Goal: Check status: Check status

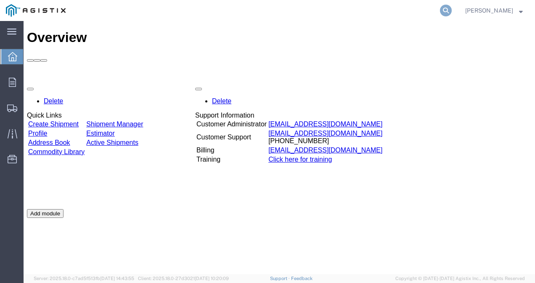
click at [450, 11] on icon at bounding box center [446, 11] width 12 height 12
click at [318, 13] on input "search" at bounding box center [312, 10] width 256 height 20
click at [318, 13] on input "493444733" at bounding box center [312, 10] width 256 height 20
type input "493444733"
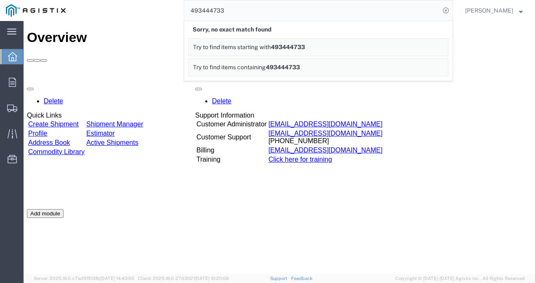
click at [320, 49] on link "Try to find items starting with 493444733" at bounding box center [318, 47] width 260 height 18
click at [384, 98] on div "Delete Quick Links Create Shipment Shipment Manager Profile Estimator Address B…" at bounding box center [279, 209] width 504 height 252
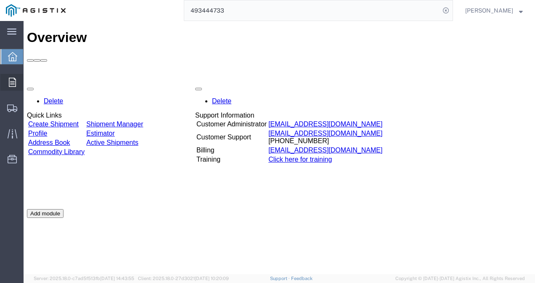
click at [29, 82] on span "Orders" at bounding box center [26, 82] width 6 height 17
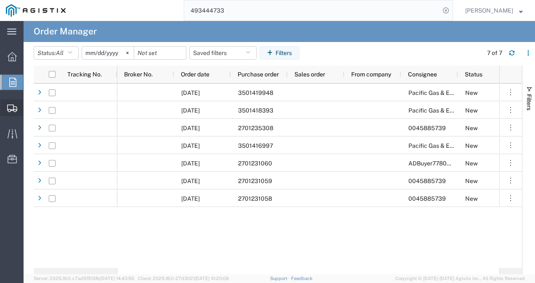
click at [0, 0] on span "Shipment Manager" at bounding box center [0, 0] width 0 height 0
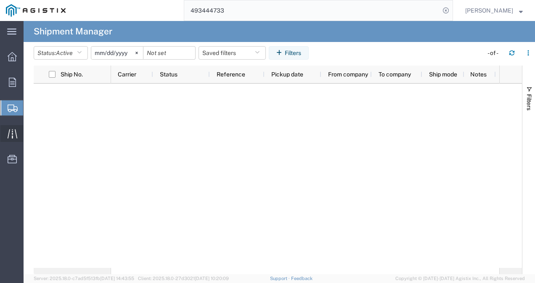
click at [12, 133] on icon at bounding box center [12, 133] width 10 height 9
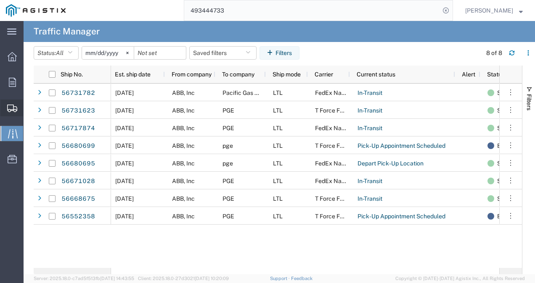
click at [0, 0] on span "Shipment Manager" at bounding box center [0, 0] width 0 height 0
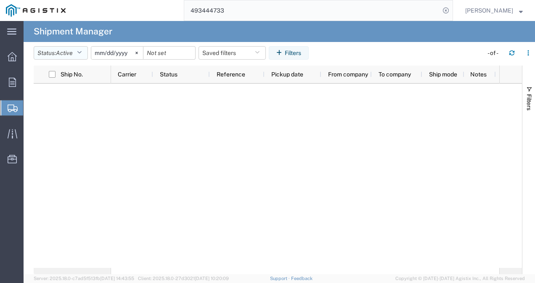
click at [82, 54] on icon "button" at bounding box center [79, 53] width 5 height 6
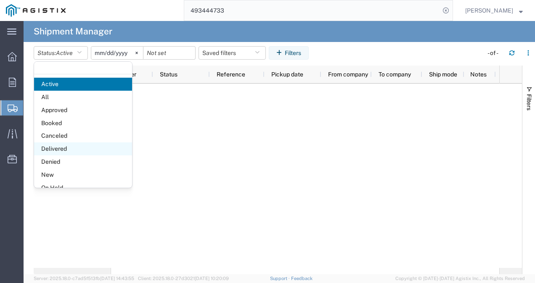
click at [79, 147] on span "Delivered" at bounding box center [83, 148] width 98 height 13
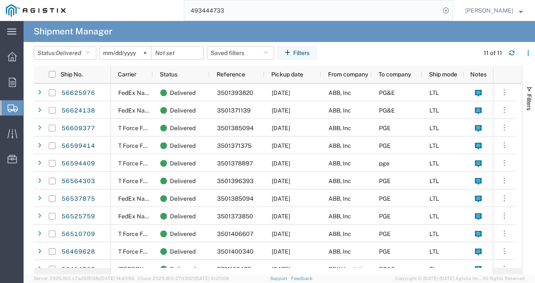
click at [425, 36] on agx-page-header "Shipment Manager" at bounding box center [279, 31] width 511 height 21
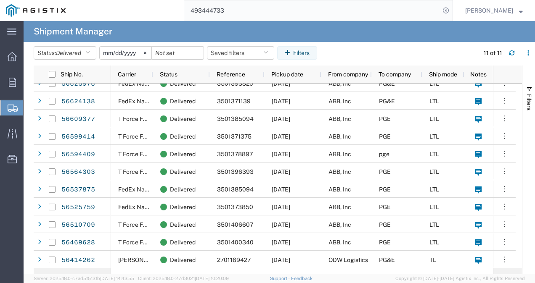
click at [437, 58] on agx-table-filter-chips "Status: Delivered Active All Approved Booked Canceled Delivered Denied New On H…" at bounding box center [254, 55] width 441 height 19
click at [147, 55] on svg-icon at bounding box center [145, 53] width 13 height 13
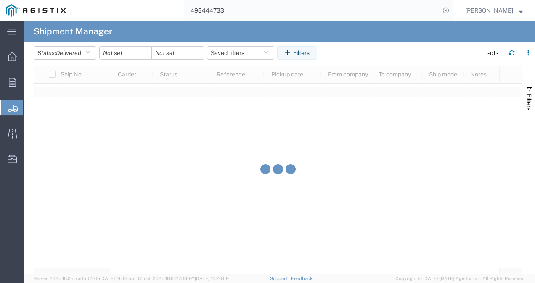
click at [145, 55] on div at bounding box center [125, 52] width 53 height 13
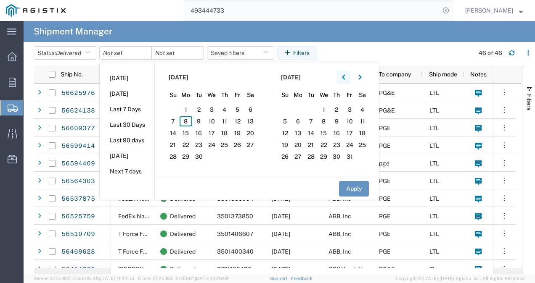
click at [345, 77] on icon "button" at bounding box center [343, 77] width 3 height 6
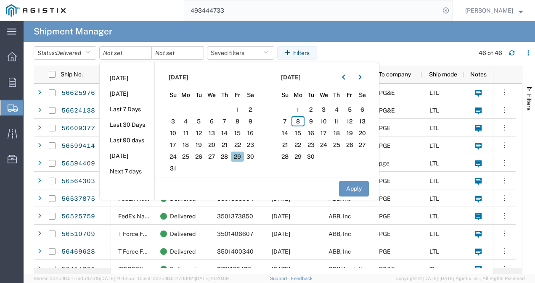
click at [244, 158] on span "29" at bounding box center [237, 157] width 13 height 10
click at [353, 192] on button "Apply" at bounding box center [354, 189] width 30 height 16
type input "[DATE]"
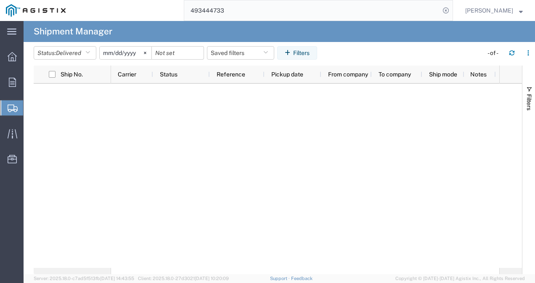
click at [362, 123] on div at bounding box center [305, 176] width 388 height 185
click at [148, 55] on svg-icon at bounding box center [145, 53] width 13 height 13
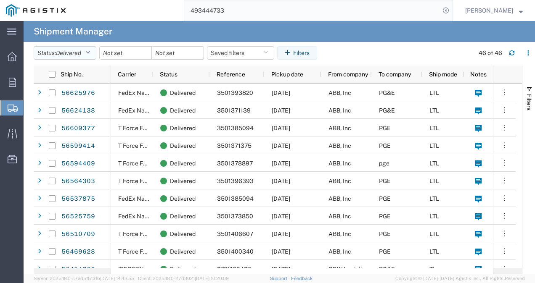
click at [90, 55] on icon "button" at bounding box center [87, 53] width 5 height 6
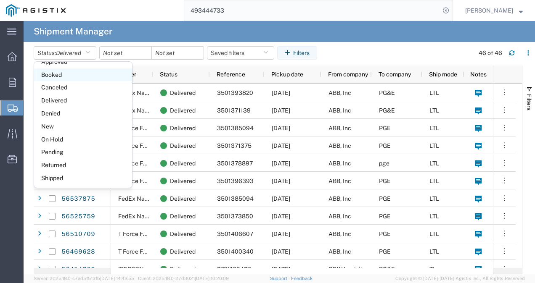
click at [91, 77] on span "Booked" at bounding box center [83, 75] width 98 height 13
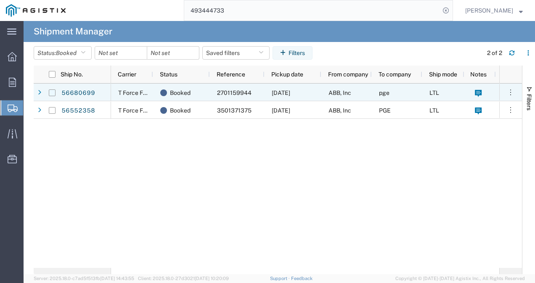
click at [53, 96] on div at bounding box center [52, 93] width 7 height 18
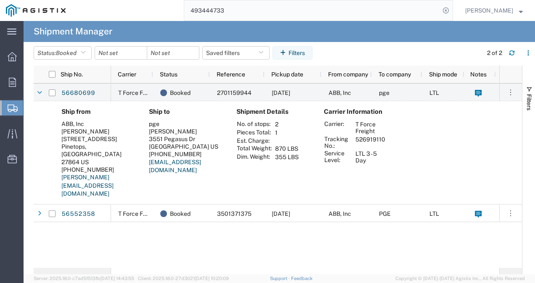
click at [85, 209] on img "button" at bounding box center [88, 213] width 8 height 8
click at [89, 201] on span "PGE Bill Of Lading" at bounding box center [111, 201] width 98 height 13
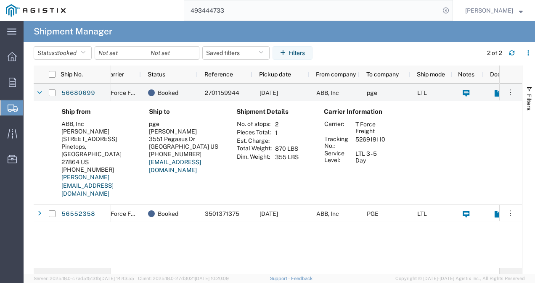
scroll to position [0, 64]
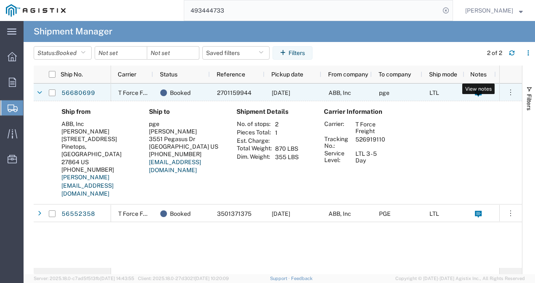
click at [481, 90] on icon at bounding box center [478, 93] width 7 height 7
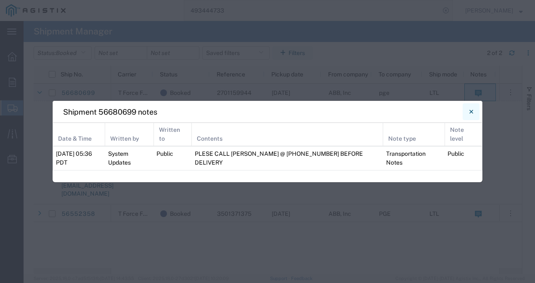
click at [476, 119] on button "Close" at bounding box center [470, 111] width 17 height 17
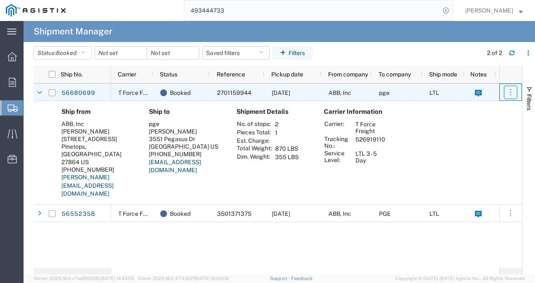
click at [512, 90] on icon "button" at bounding box center [510, 92] width 8 height 8
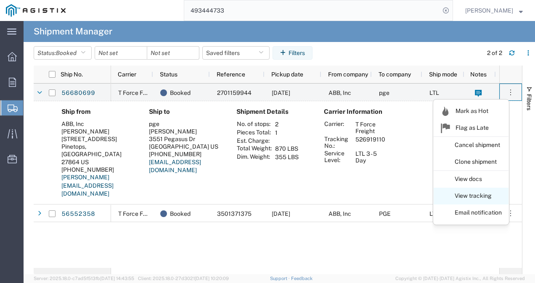
click at [480, 200] on link "View tracking" at bounding box center [470, 196] width 75 height 15
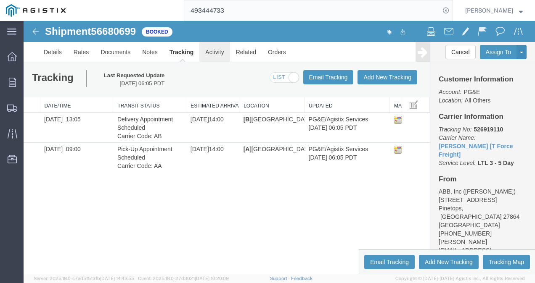
click at [215, 53] on link "Activity" at bounding box center [214, 52] width 30 height 20
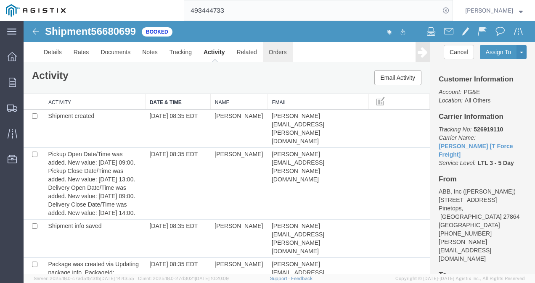
click at [281, 55] on link "Orders" at bounding box center [278, 52] width 30 height 20
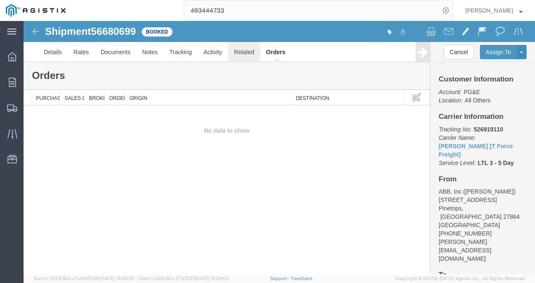
click at [247, 52] on link "Related" at bounding box center [244, 52] width 32 height 20
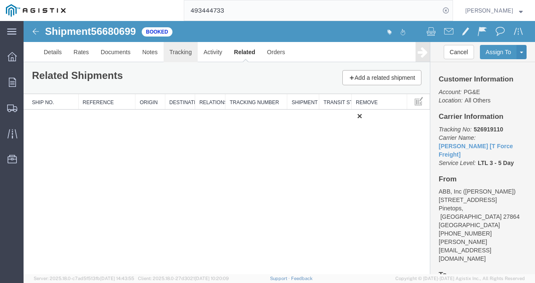
click at [184, 55] on link "Tracking" at bounding box center [180, 52] width 34 height 20
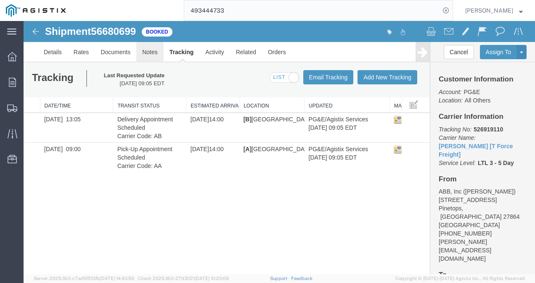
click at [150, 54] on link "Notes" at bounding box center [149, 52] width 27 height 20
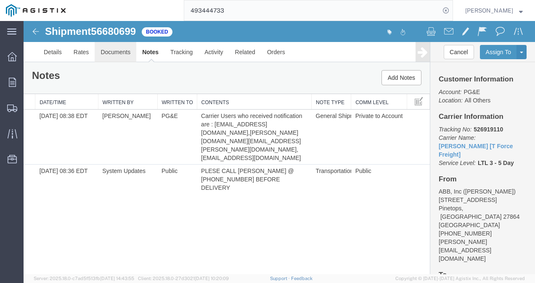
click at [124, 55] on link "Documents" at bounding box center [116, 52] width 42 height 20
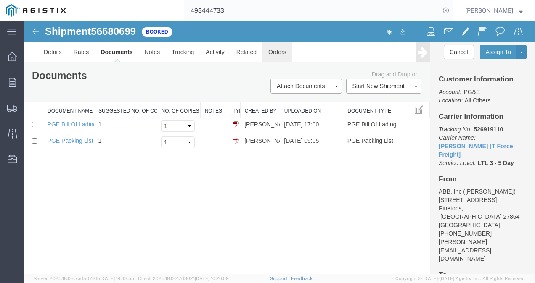
click at [274, 53] on link "Orders" at bounding box center [277, 52] width 30 height 20
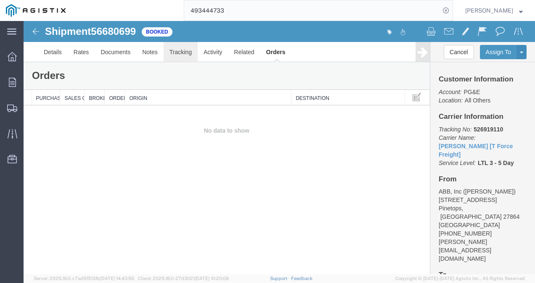
click at [184, 53] on link "Tracking" at bounding box center [180, 52] width 34 height 20
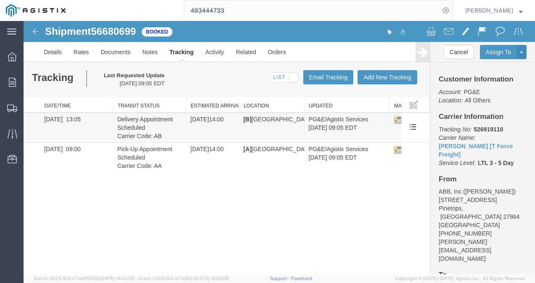
click at [397, 121] on img at bounding box center [397, 120] width 8 height 8
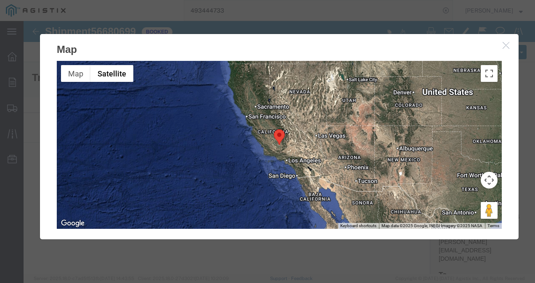
click at [502, 49] on button "button" at bounding box center [506, 45] width 11 height 11
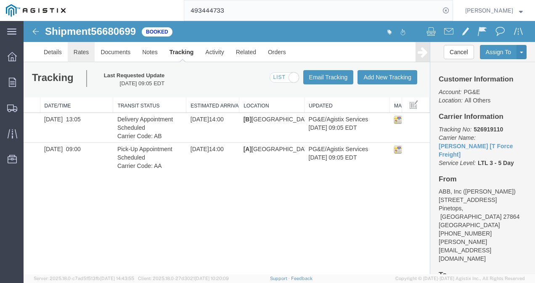
click at [82, 52] on link "Rates" at bounding box center [81, 52] width 27 height 20
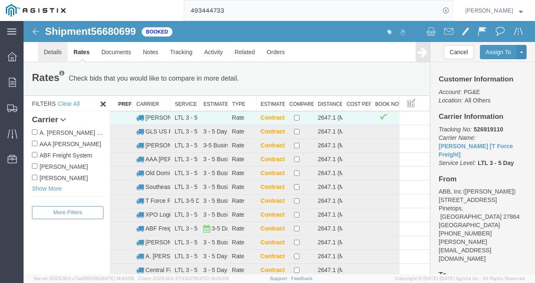
click at [54, 54] on link "Details" at bounding box center [53, 52] width 30 height 20
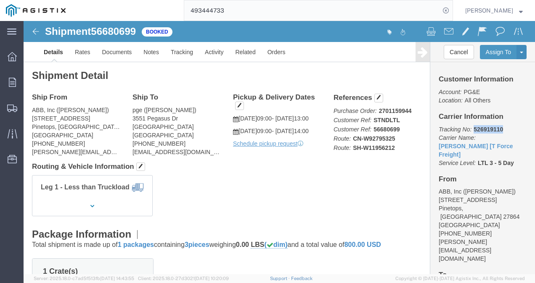
drag, startPoint x: 444, startPoint y: 107, endPoint x: 480, endPoint y: 109, distance: 36.2
click p "Tracking No: 526919110 Carrier Name: [PERSON_NAME] [T Force Freight] [PERSON_NA…"
copy b "526919110"
drag, startPoint x: 351, startPoint y: 89, endPoint x: 388, endPoint y: 87, distance: 37.0
click p "Purchase Order: 2701159944 Customer Ref: STNDLTL Customer Ref: 56680699 Route: …"
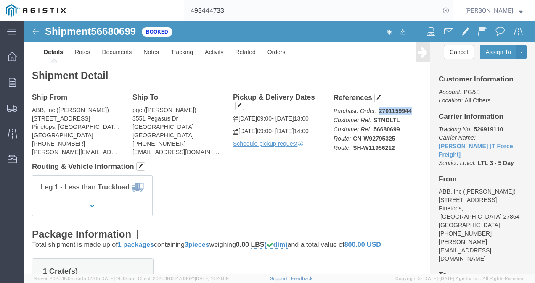
copy b "2701159944"
